Goal: Navigation & Orientation: Understand site structure

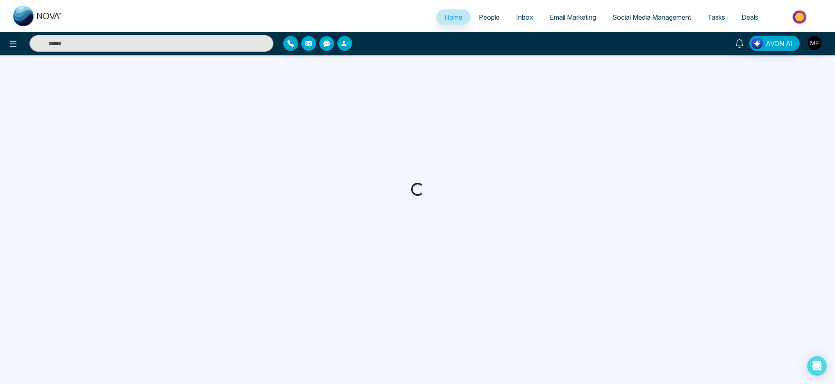
select select "*"
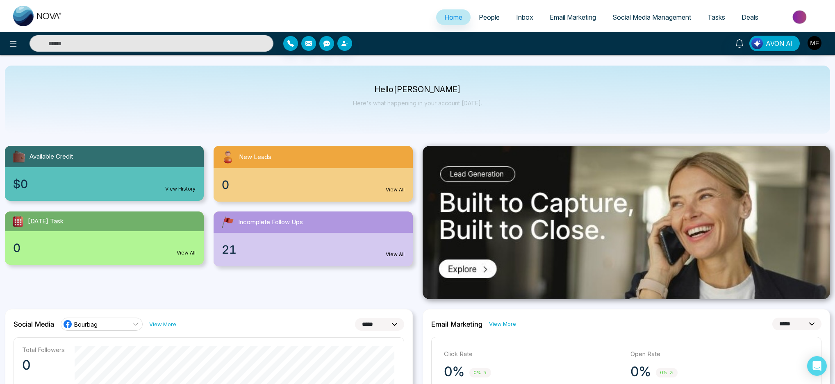
click at [518, 15] on span "Inbox" at bounding box center [524, 17] width 17 height 8
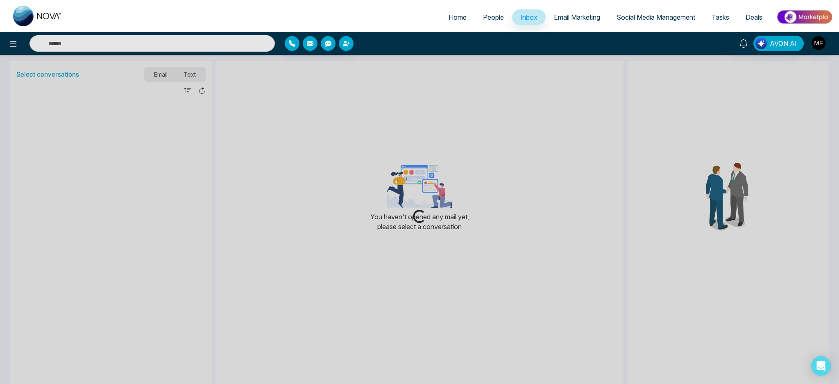
click at [569, 18] on span "Email Marketing" at bounding box center [577, 17] width 46 height 8
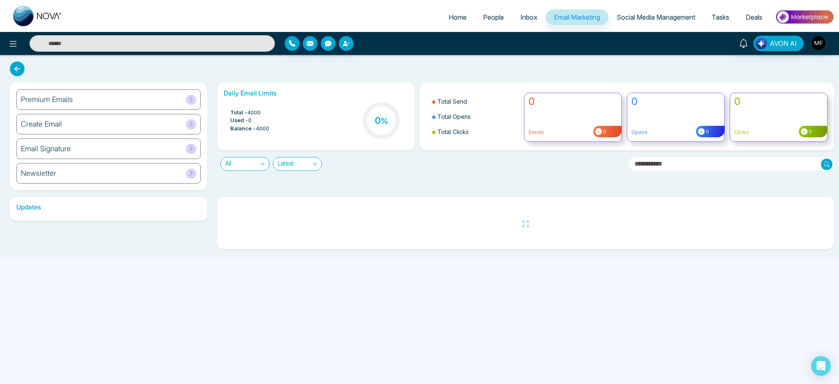
click at [635, 18] on span "Social Media Management" at bounding box center [656, 17] width 79 height 8
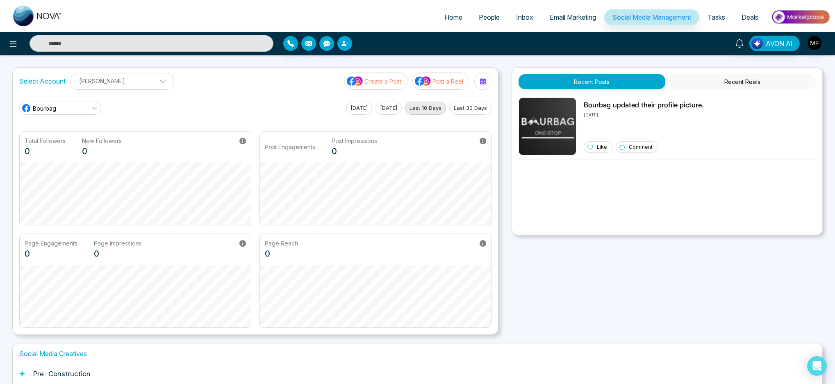
click at [710, 19] on span "Tasks" at bounding box center [716, 17] width 18 height 8
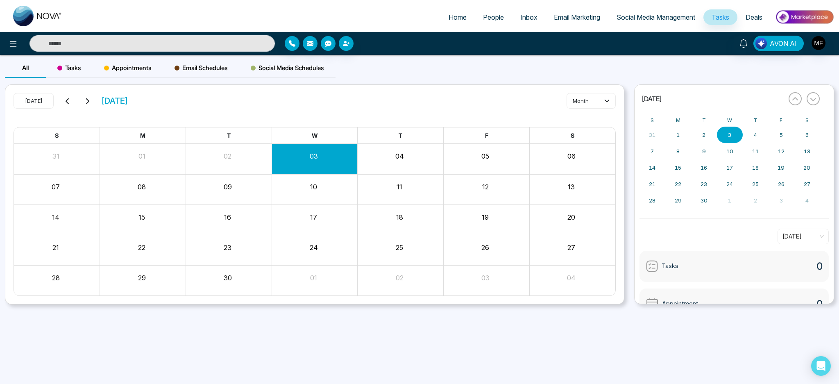
click at [808, 45] on div "AVON AI" at bounding box center [665, 44] width 340 height 16
click at [12, 49] on button at bounding box center [13, 43] width 16 height 16
